Goal: Task Accomplishment & Management: Manage account settings

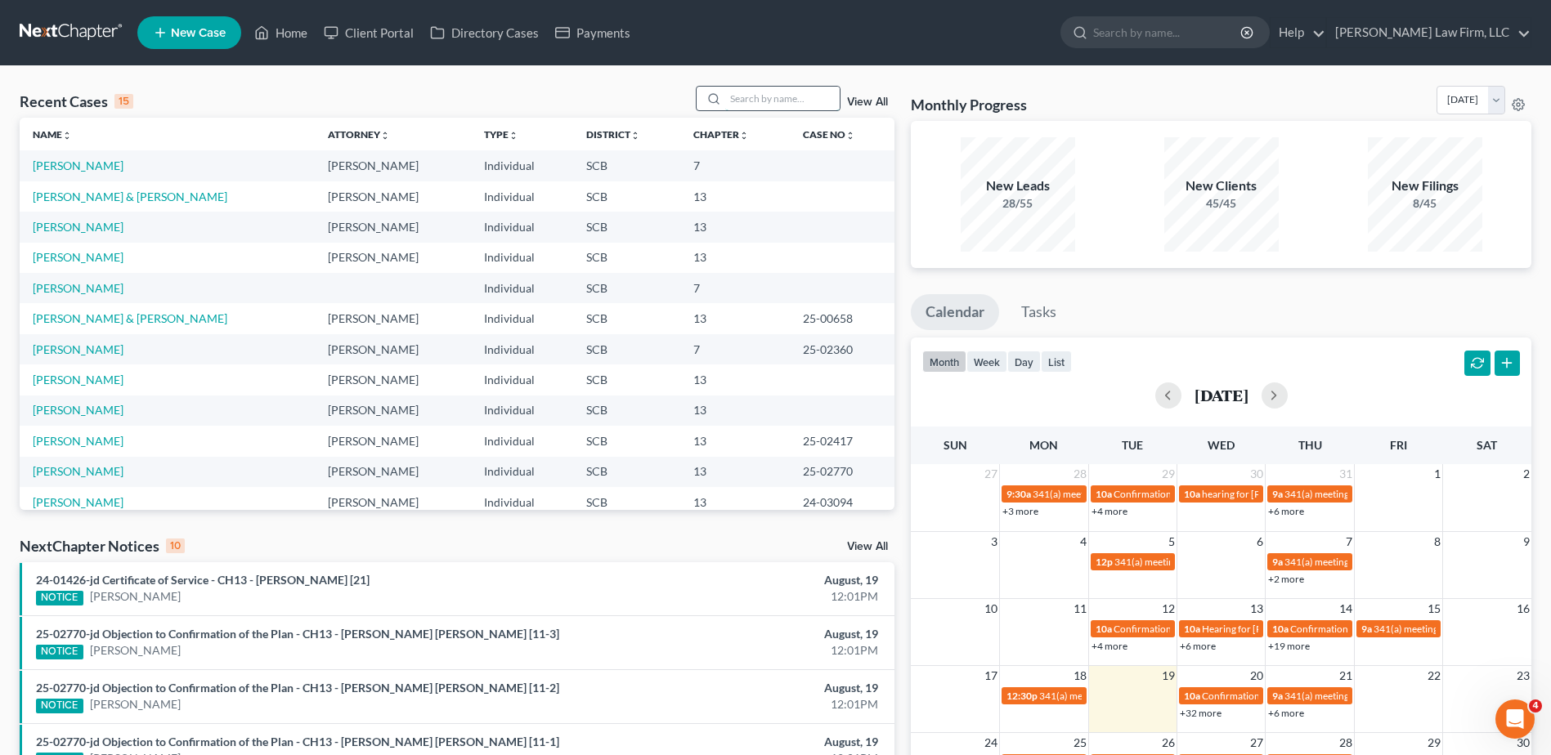
drag, startPoint x: 741, startPoint y: 99, endPoint x: 748, endPoint y: 106, distance: 10.4
click at [742, 101] on input "search" at bounding box center [782, 99] width 114 height 24
type input "hall"
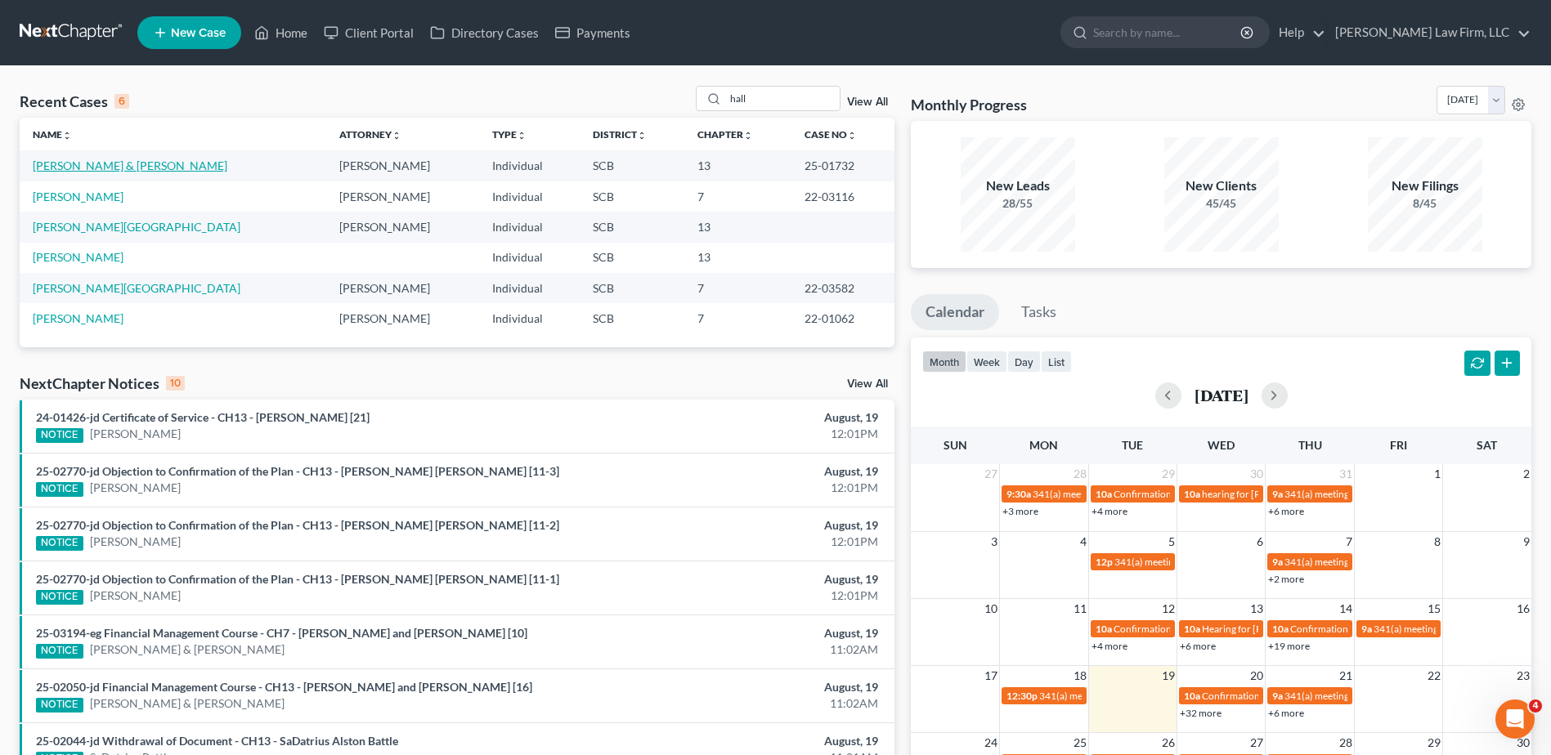
click at [73, 163] on link "[PERSON_NAME] & [PERSON_NAME]" at bounding box center [130, 166] width 195 height 14
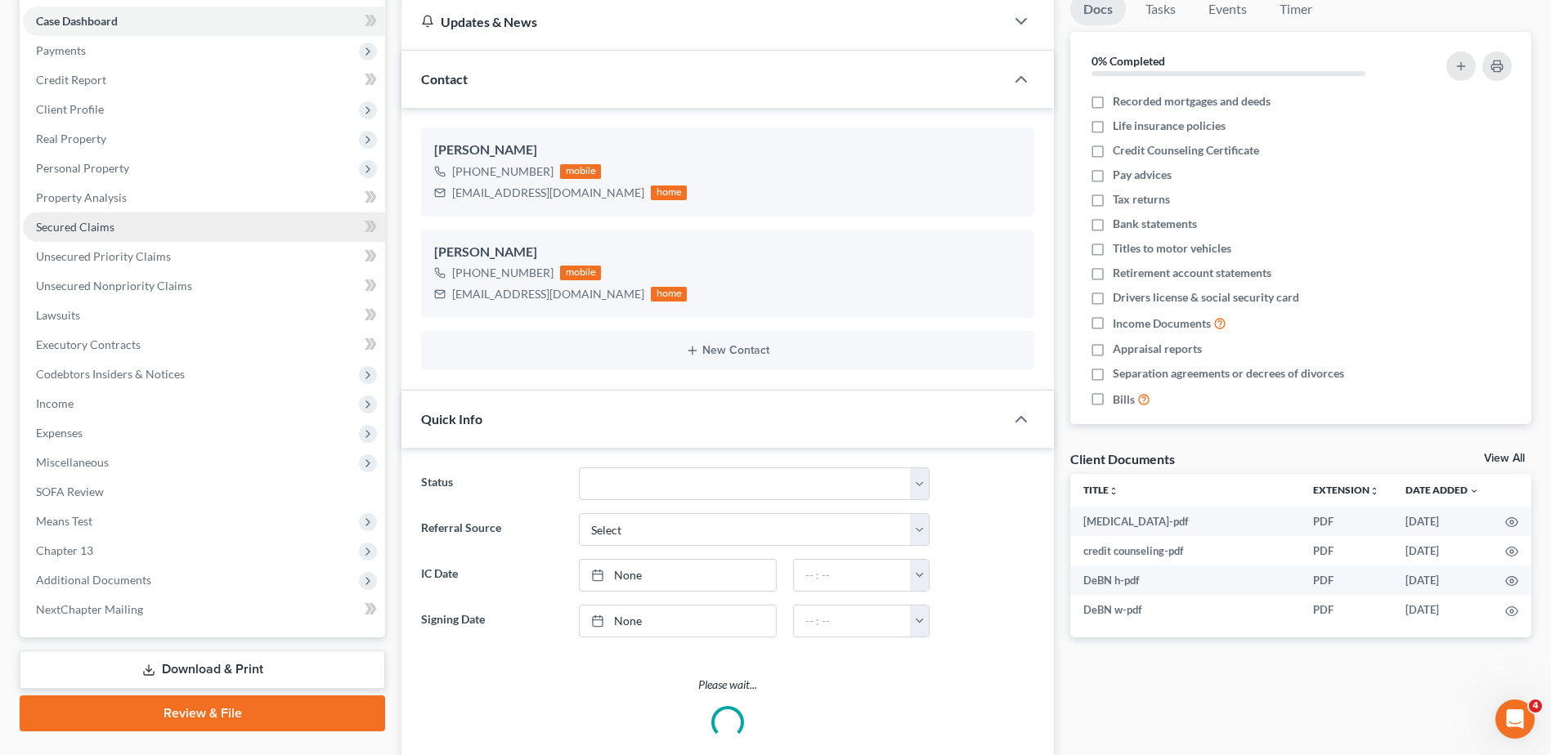
click at [83, 222] on span "Secured Claims" at bounding box center [75, 227] width 78 height 14
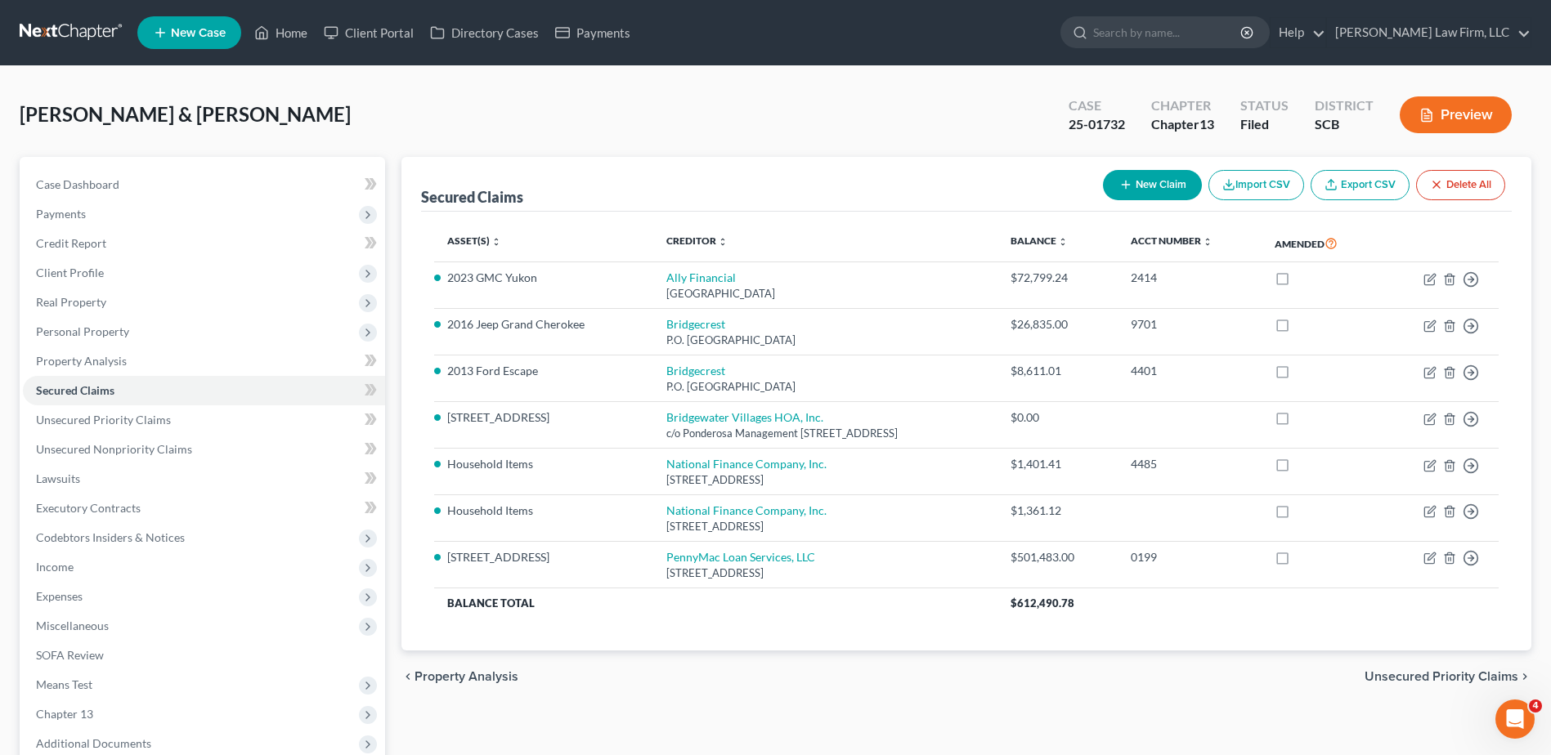
click at [1439, 115] on button "Preview" at bounding box center [1456, 114] width 112 height 37
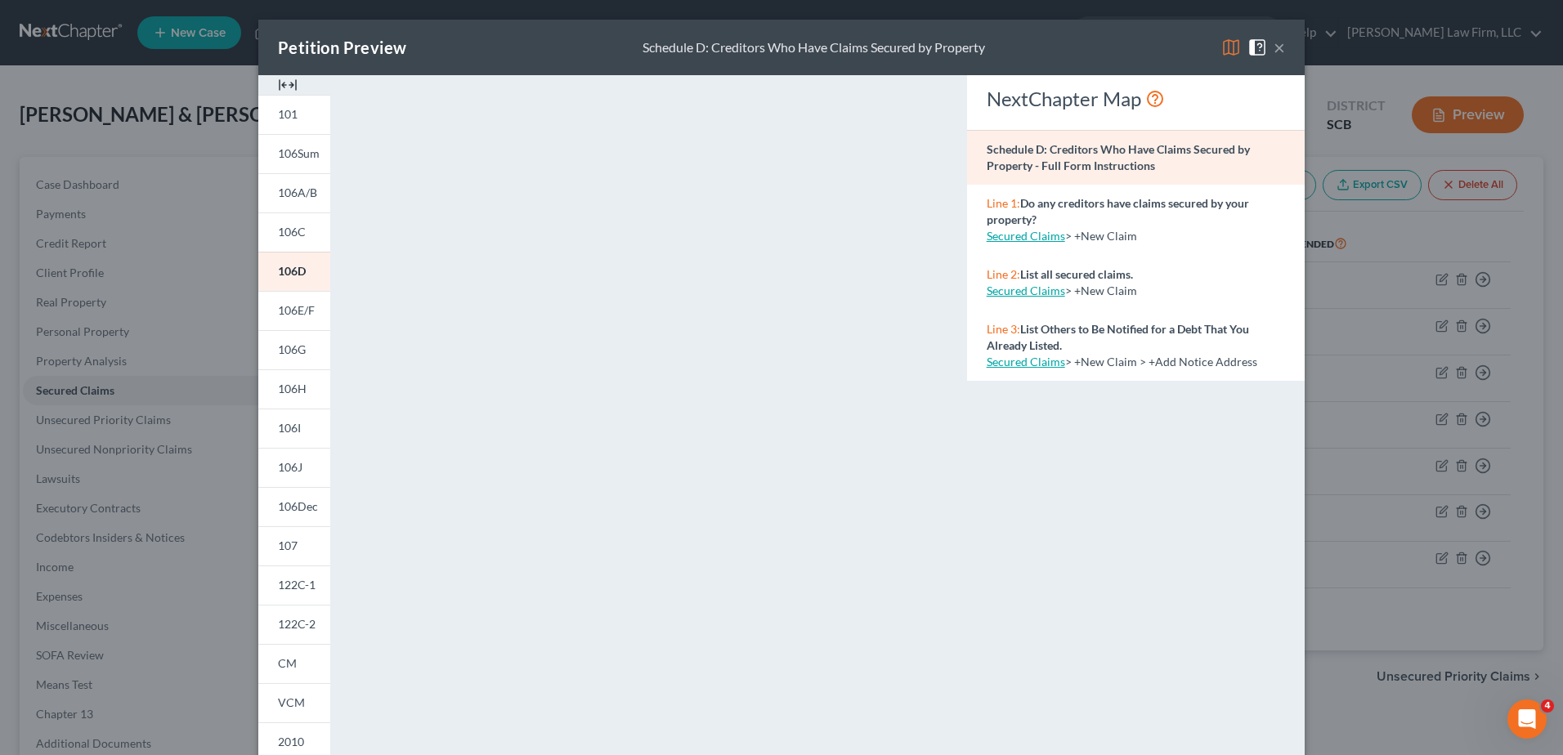
click at [1225, 49] on img at bounding box center [1231, 48] width 20 height 20
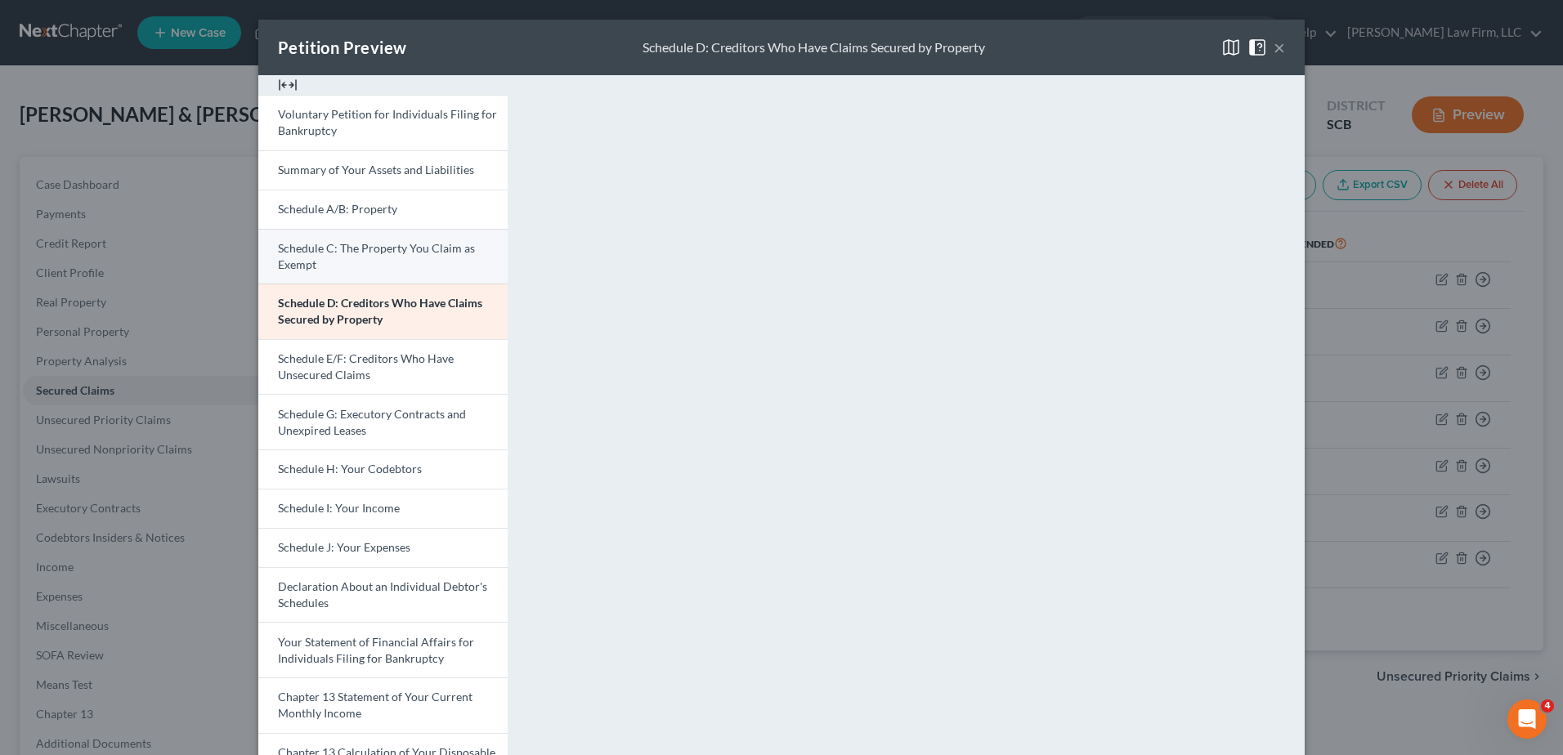
click at [339, 245] on span "Schedule C: The Property You Claim as Exempt" at bounding box center [376, 256] width 197 height 30
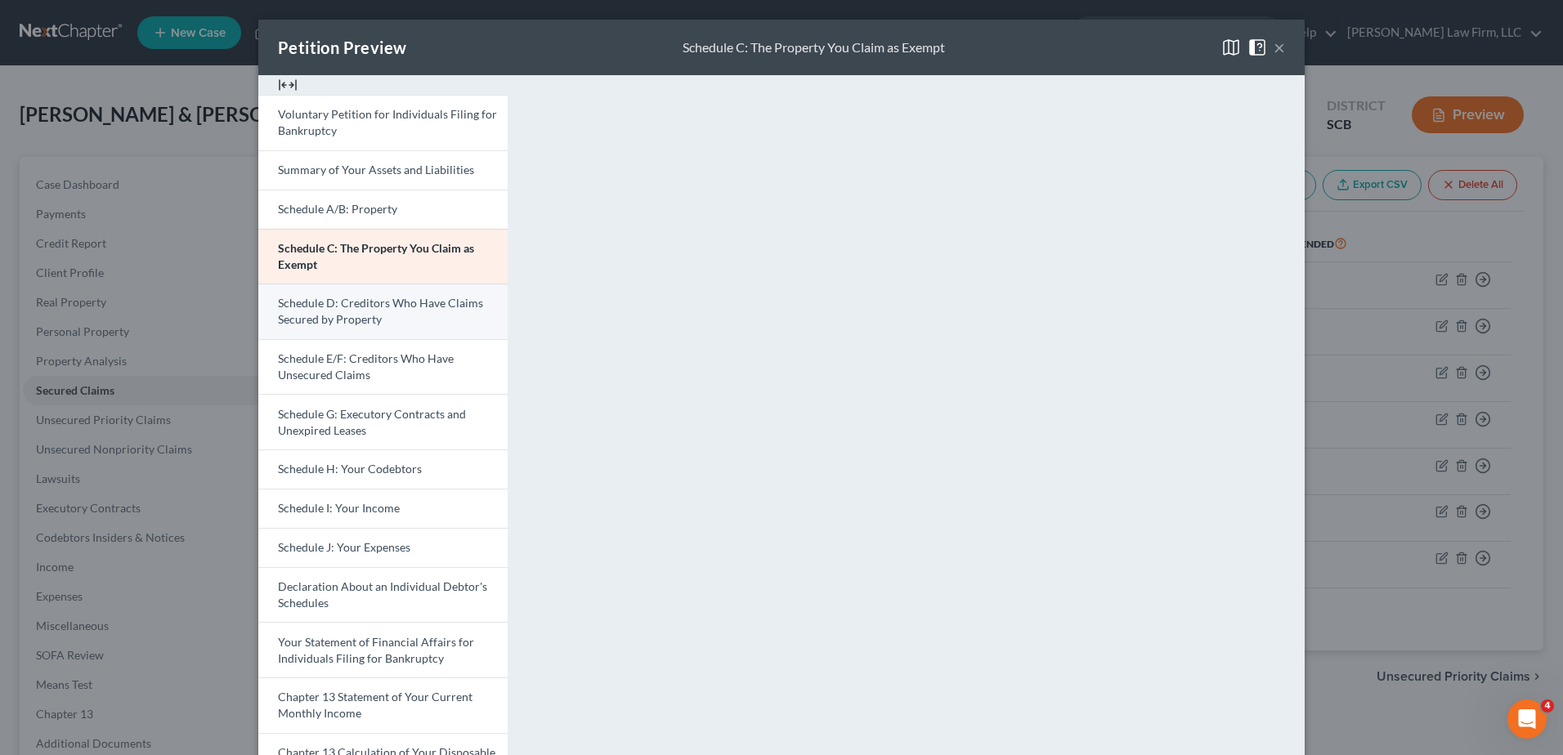
click at [346, 317] on span "Schedule D: Creditors Who Have Claims Secured by Property" at bounding box center [380, 311] width 205 height 30
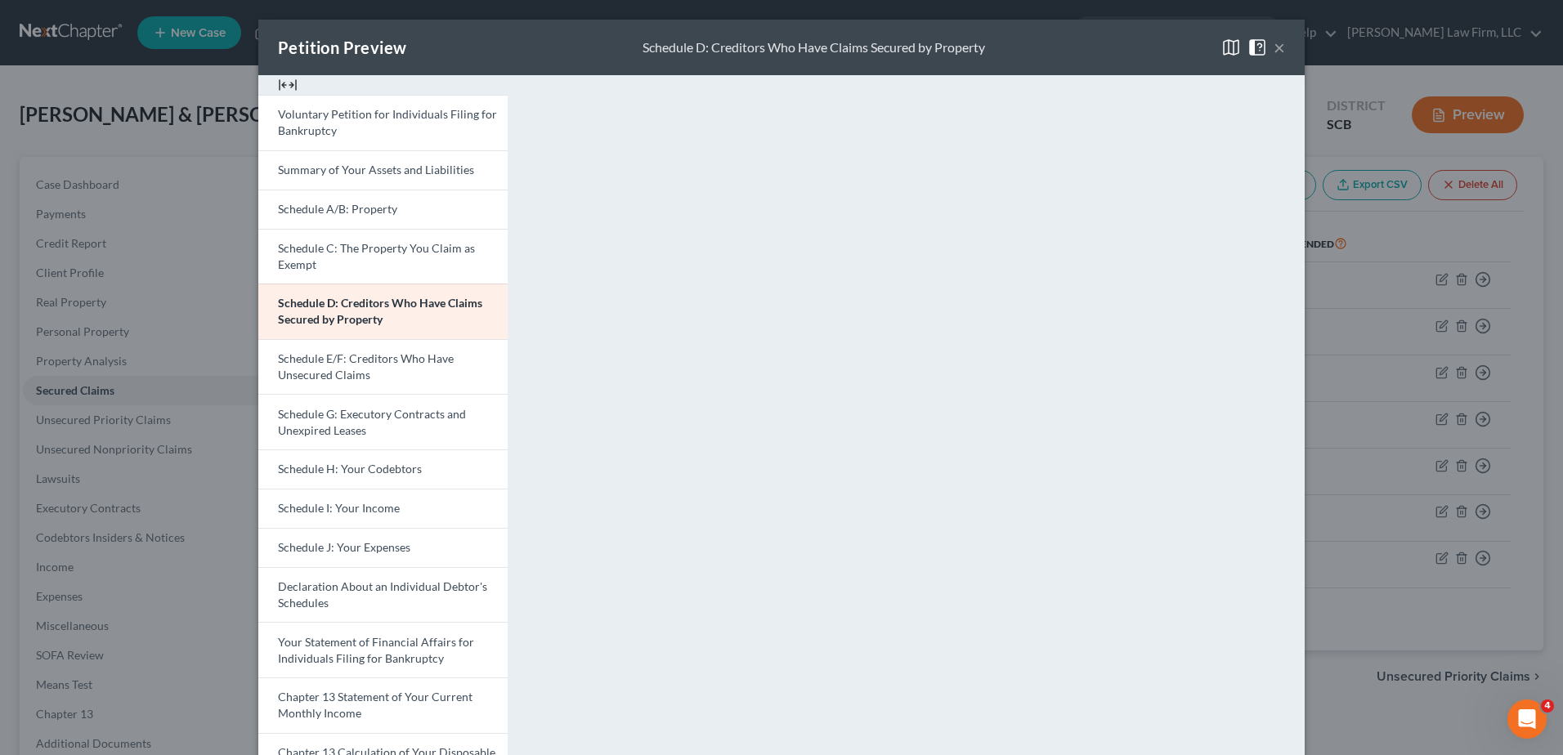
click at [1274, 47] on button "×" at bounding box center [1279, 48] width 11 height 20
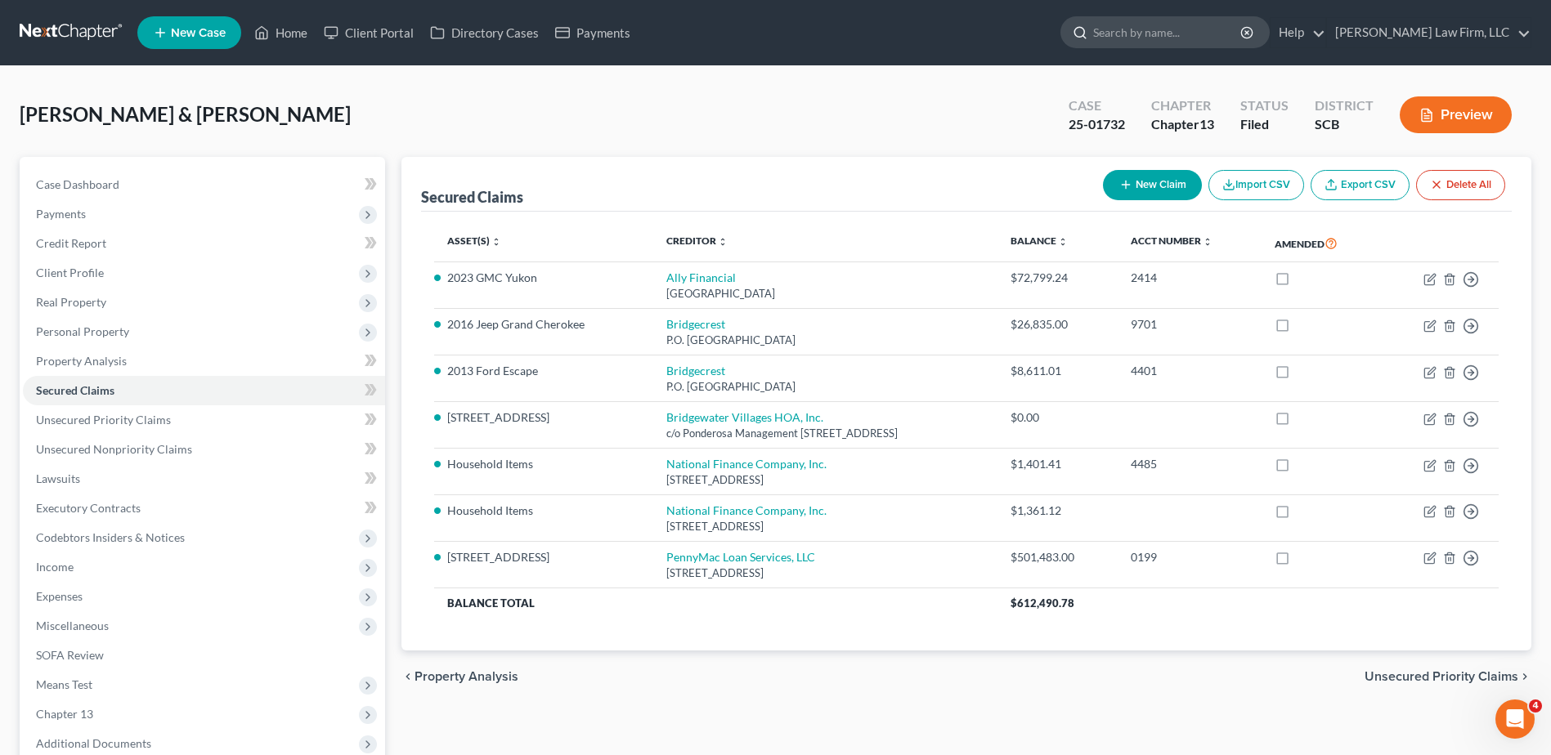
click at [1167, 47] on input "search" at bounding box center [1168, 32] width 150 height 30
type input "morandi"
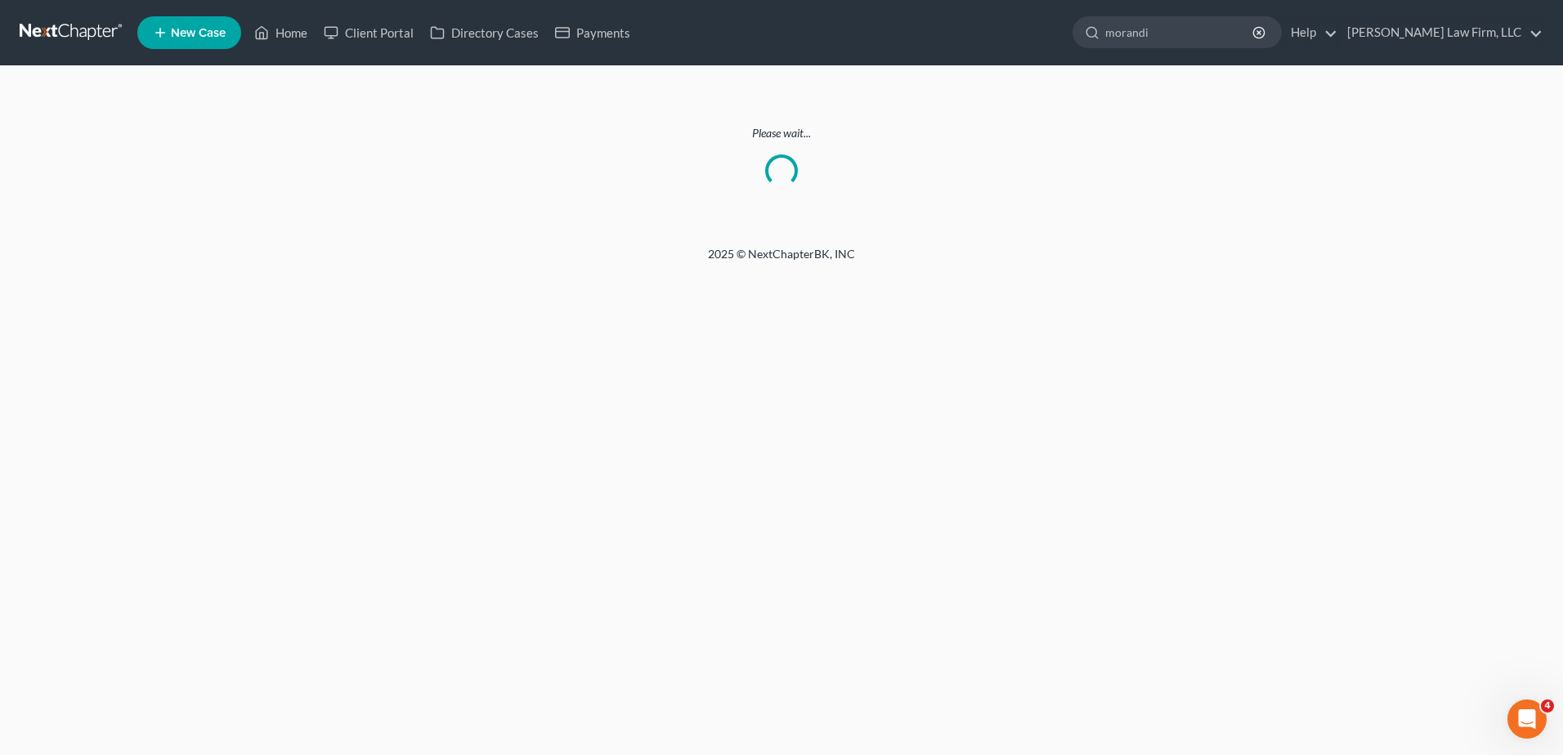
click at [78, 28] on link at bounding box center [72, 32] width 105 height 29
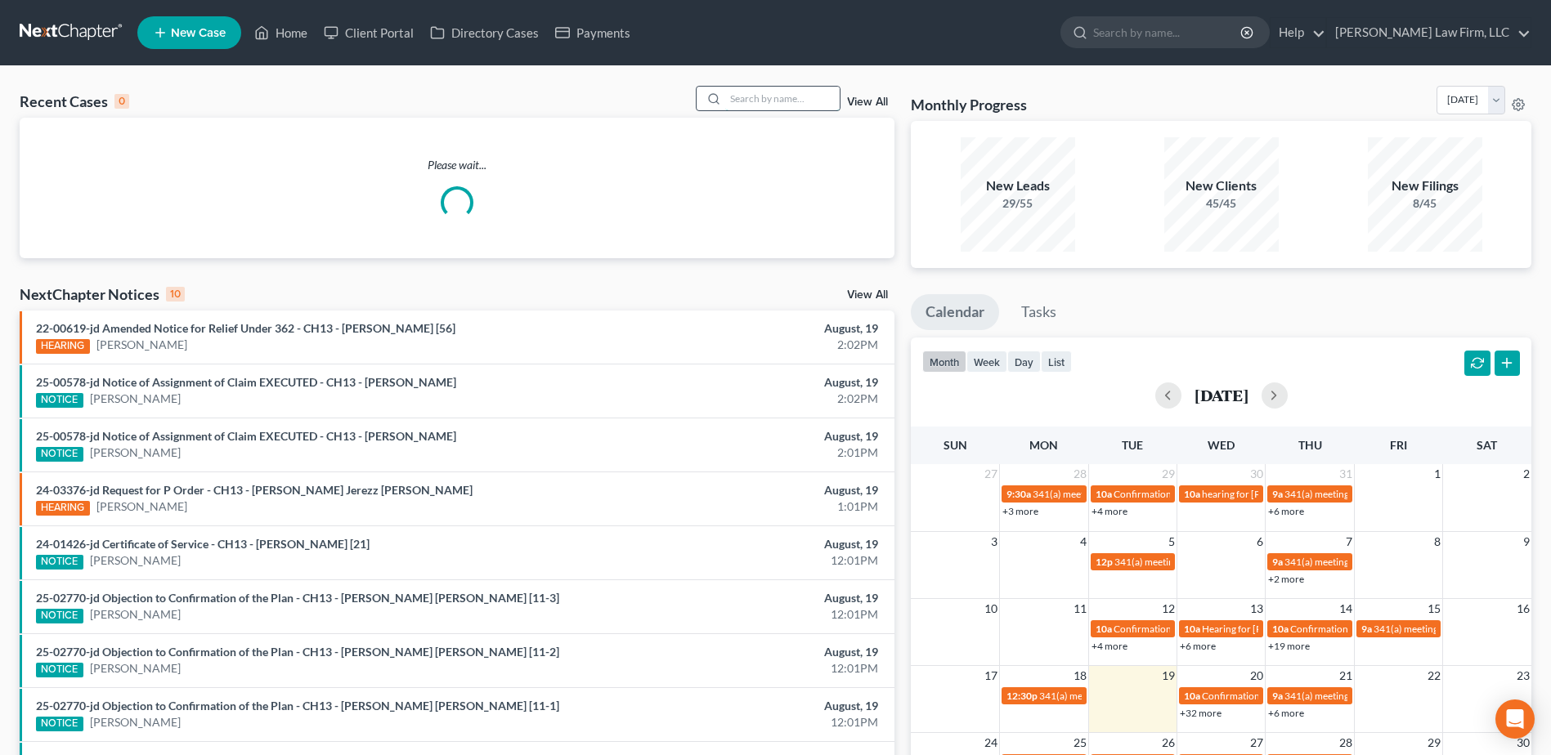
click at [781, 97] on input "search" at bounding box center [782, 99] width 114 height 24
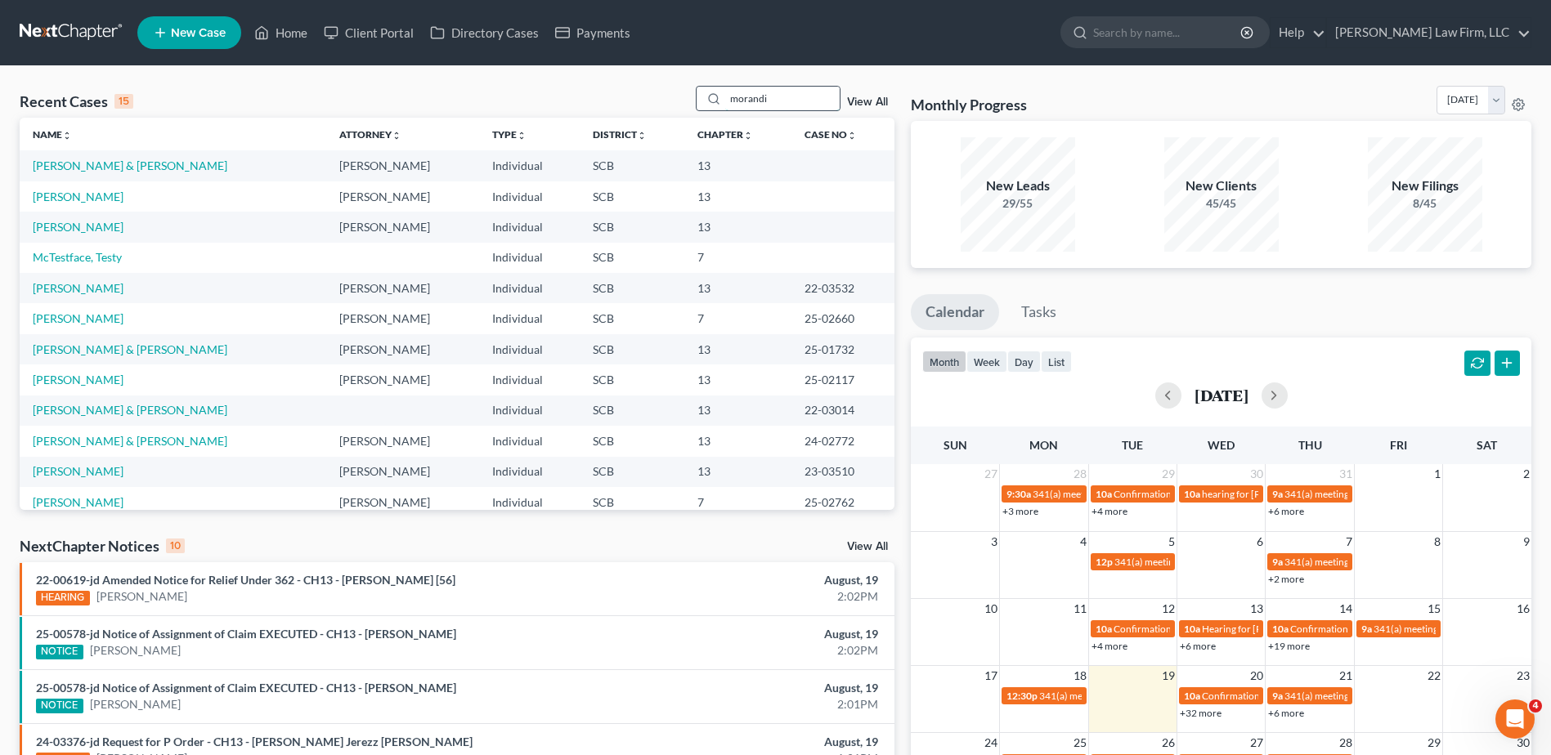
type input "morandi"
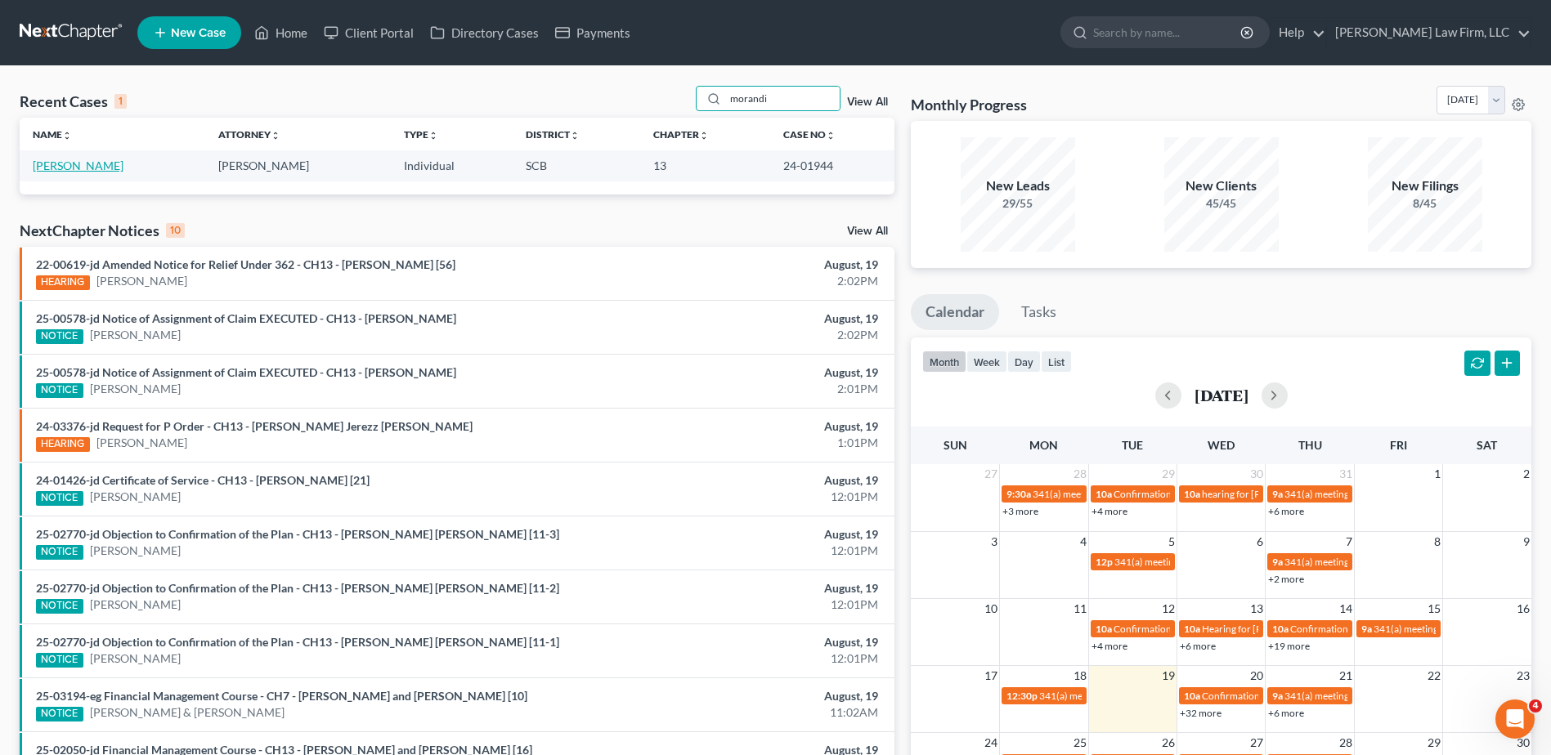
click at [65, 166] on link "[PERSON_NAME]" at bounding box center [78, 166] width 91 height 14
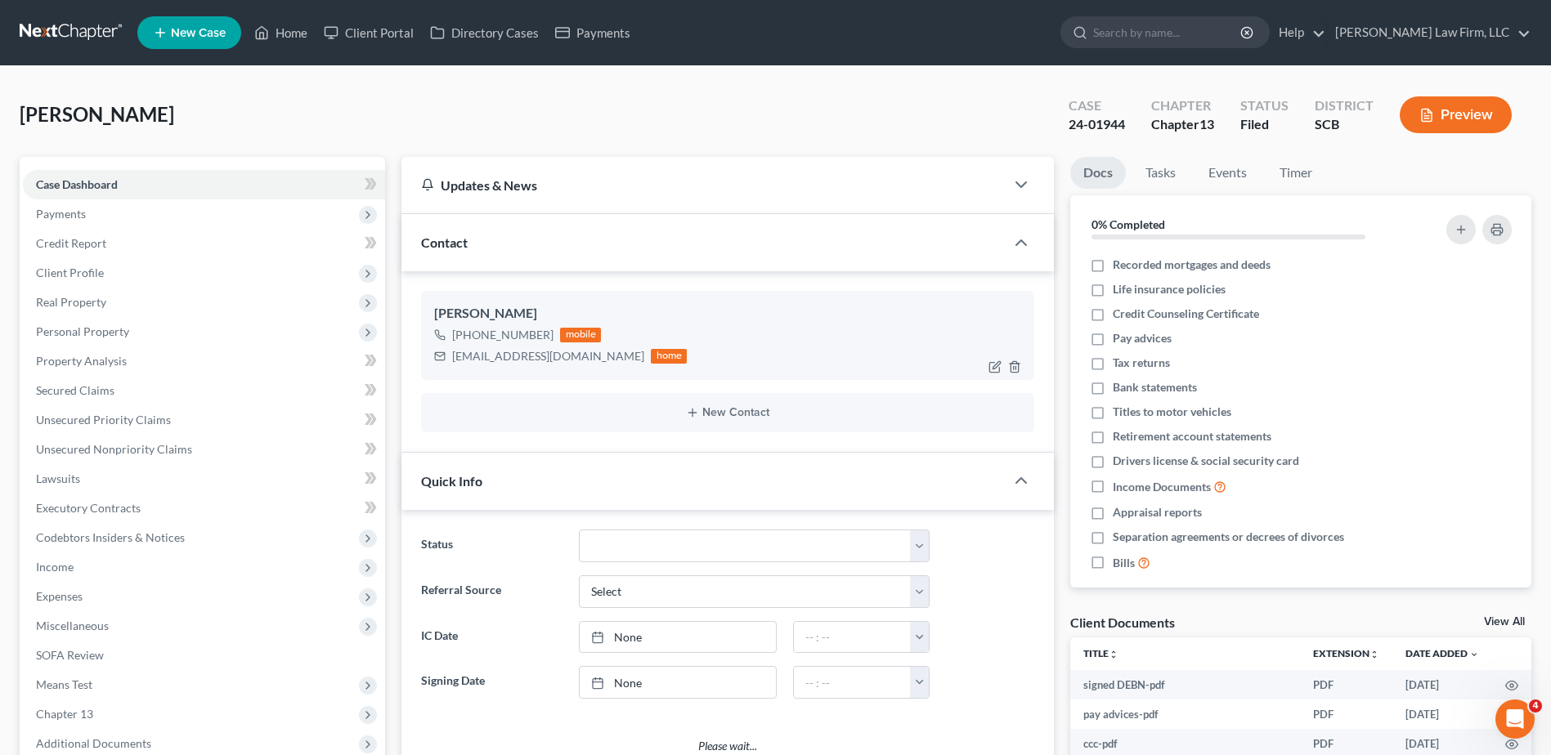
select select "0"
drag, startPoint x: 457, startPoint y: 356, endPoint x: 591, endPoint y: 366, distance: 134.5
click at [591, 366] on div "[EMAIL_ADDRESS][DOMAIN_NAME] home" at bounding box center [560, 356] width 253 height 21
copy div "[EMAIL_ADDRESS][DOMAIN_NAME]"
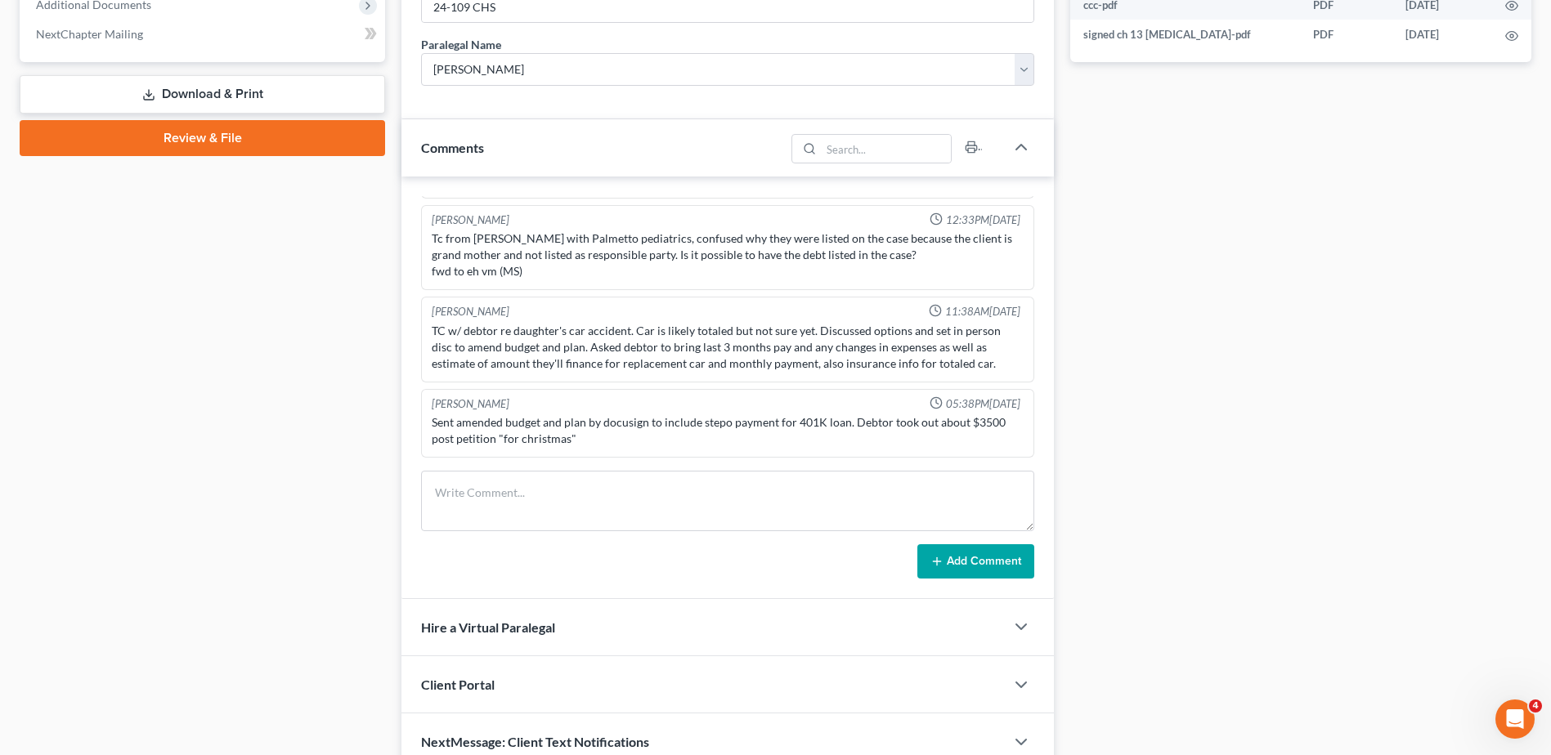
scroll to position [818, 0]
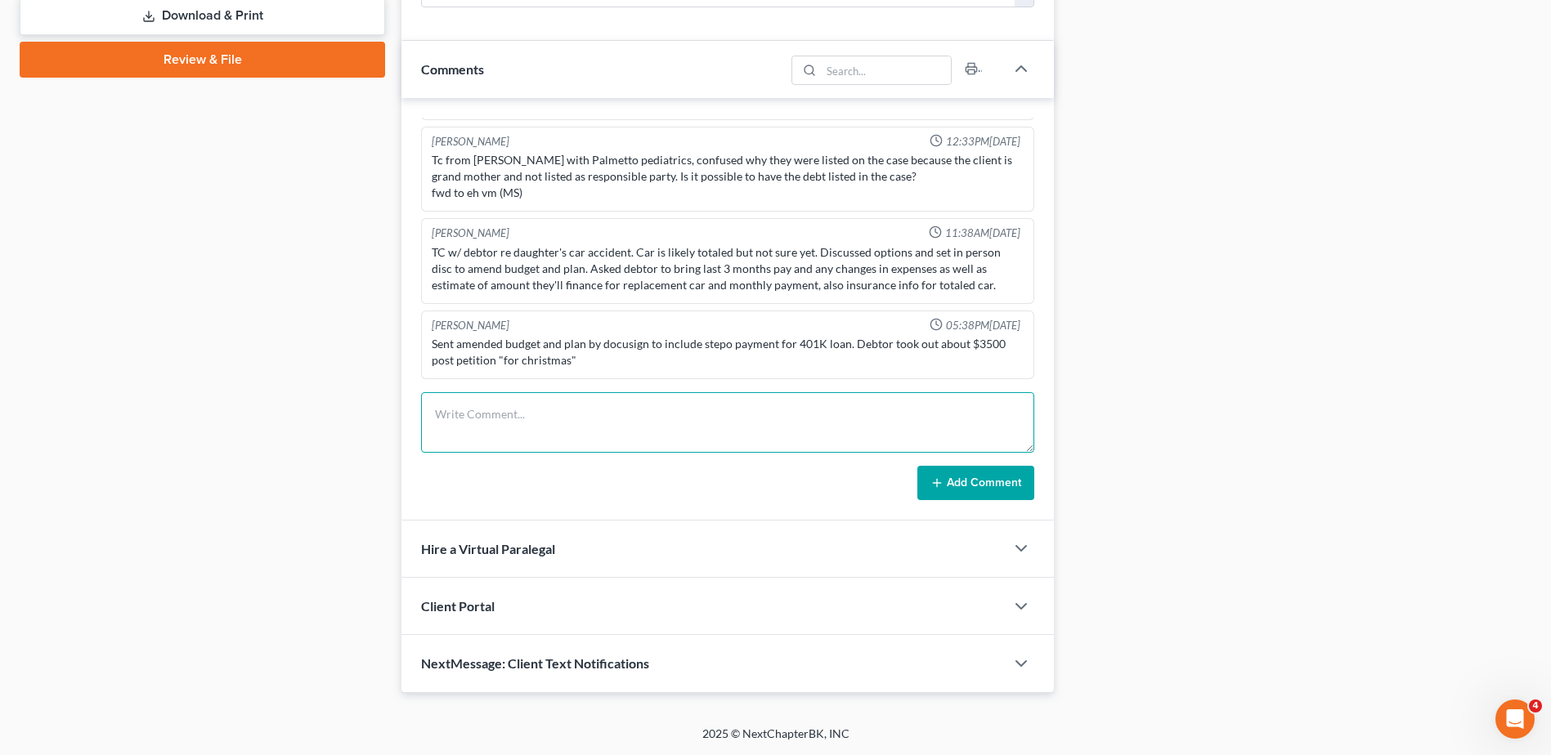
click at [555, 425] on textarea at bounding box center [727, 422] width 613 height 60
type textarea "order to incur debt for car purchase entered by court, good for 90 day expires …"
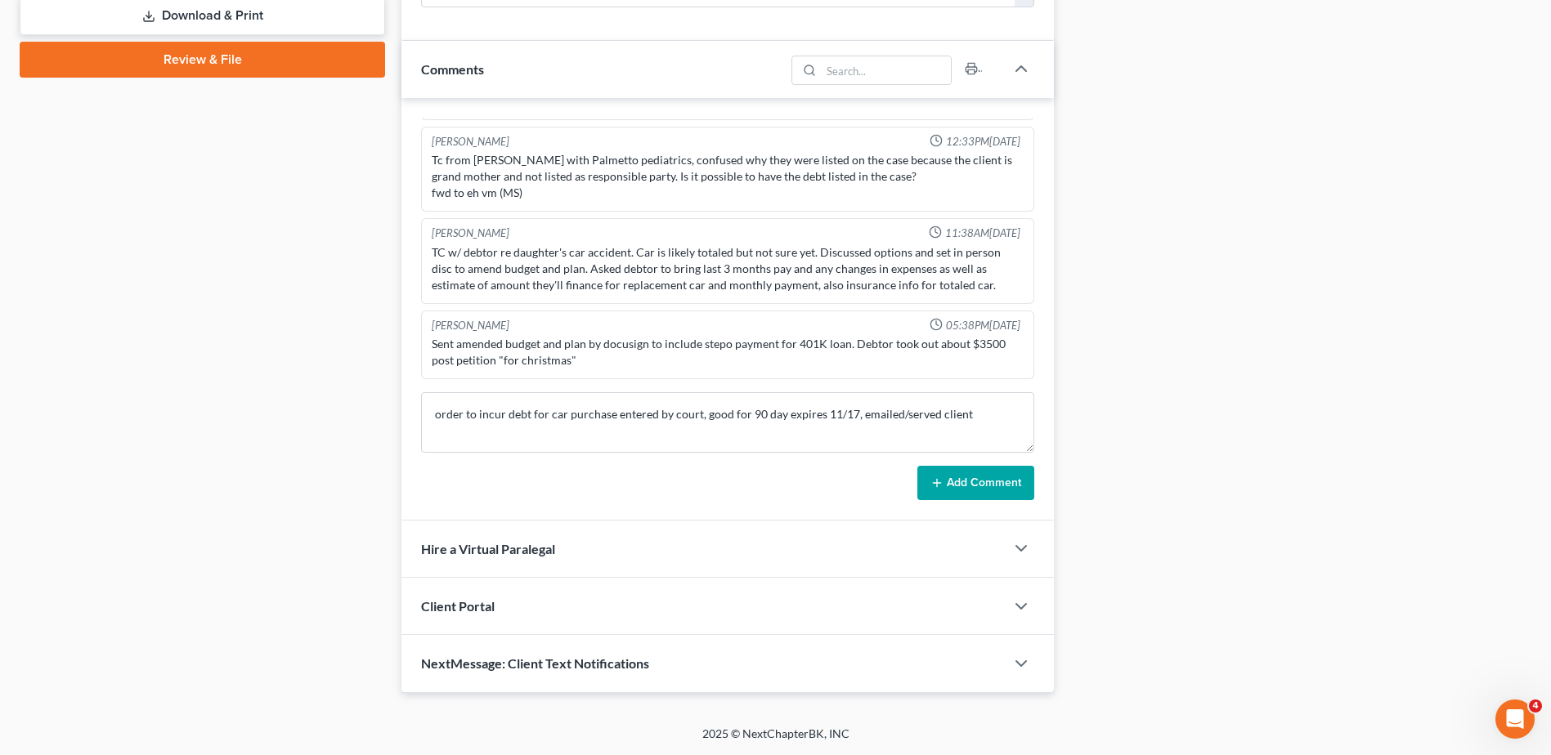
click at [1019, 495] on button "Add Comment" at bounding box center [975, 483] width 117 height 34
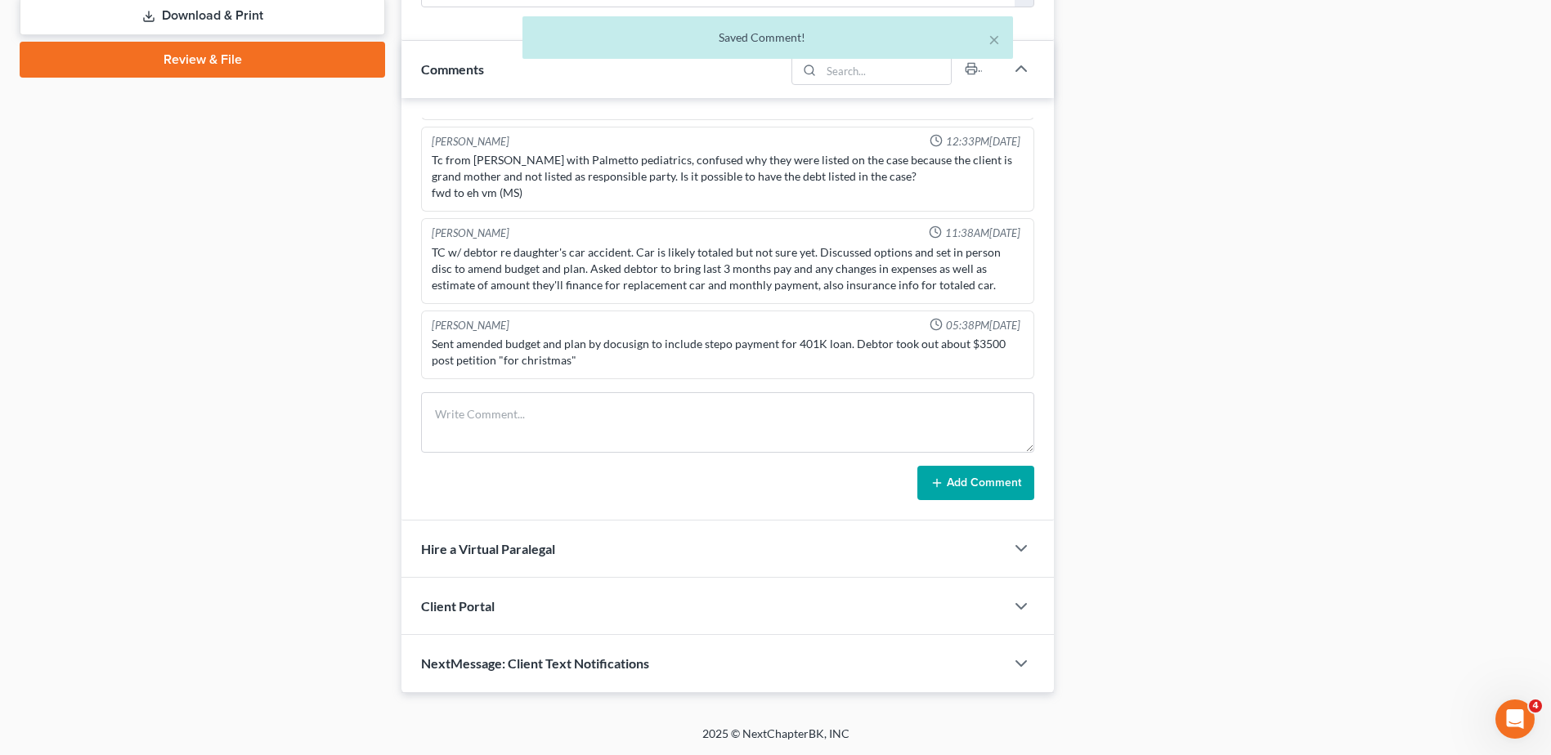
scroll to position [416, 0]
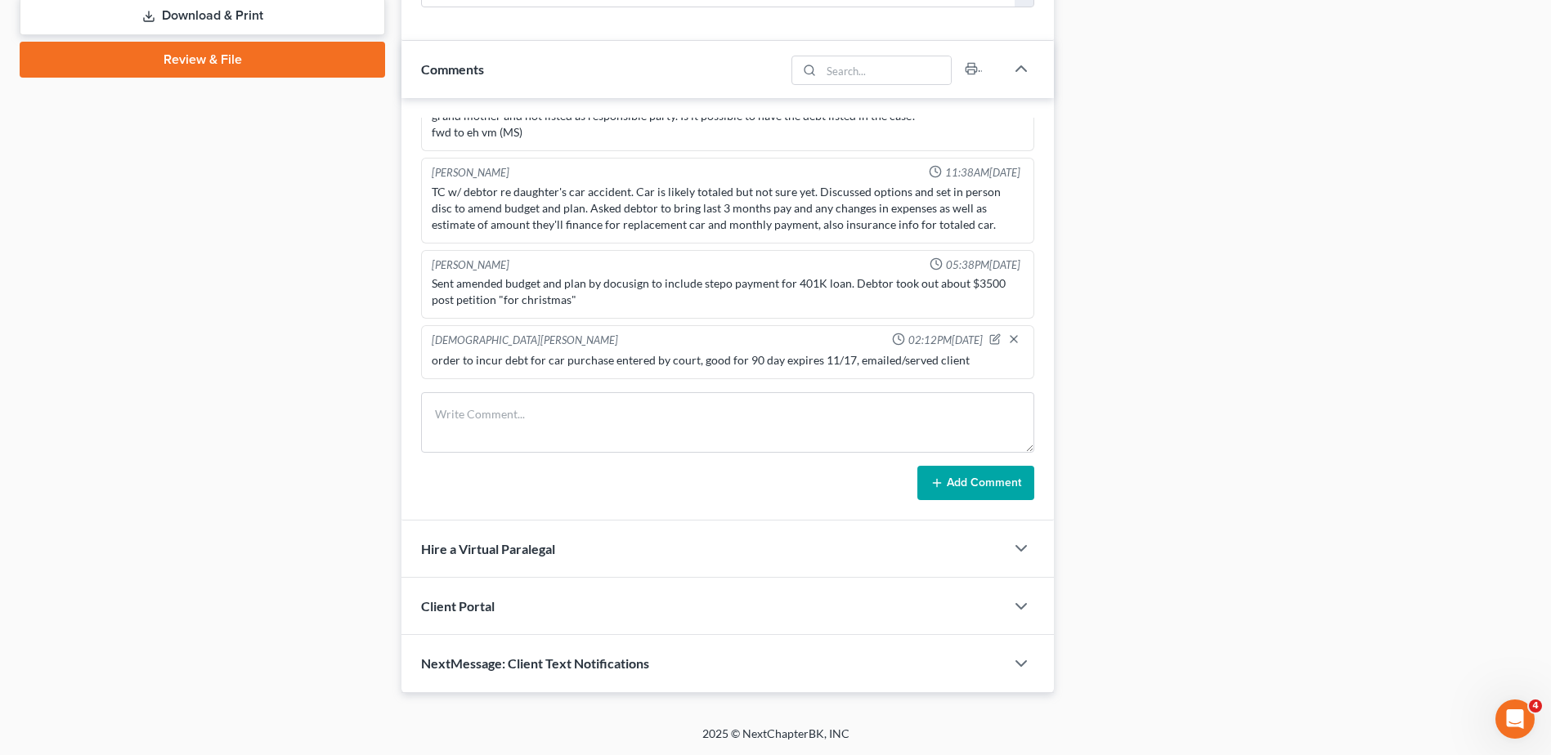
drag, startPoint x: 379, startPoint y: 455, endPoint x: 500, endPoint y: 542, distance: 148.8
click at [379, 455] on div "Case Dashboard Payments Invoices Payments Payments Credit Report Client Profile" at bounding box center [202, 16] width 382 height 1354
click at [349, 332] on div "Case Dashboard Payments Invoices Payments Payments Credit Report Client Profile" at bounding box center [202, 16] width 382 height 1354
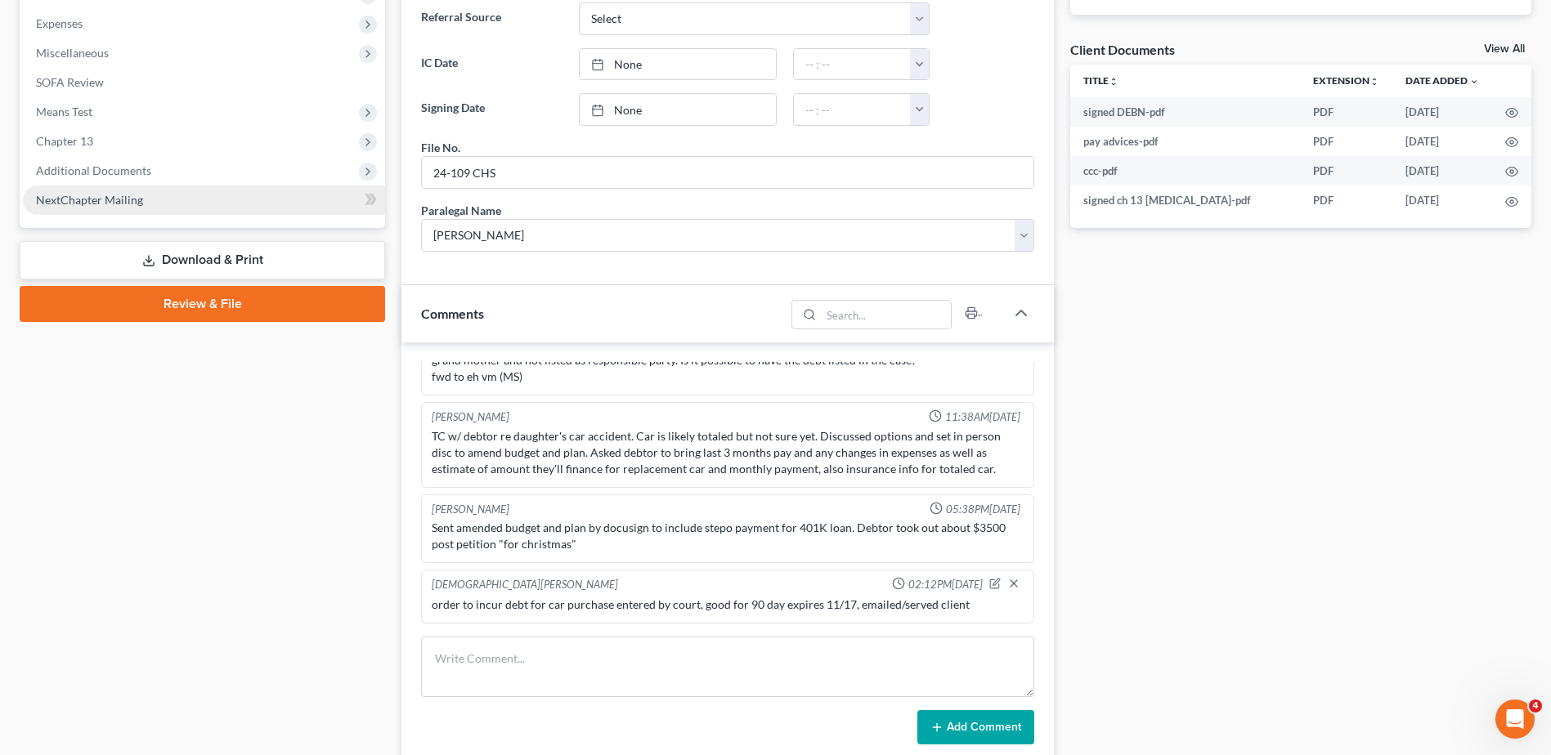
scroll to position [409, 0]
